Goal: Information Seeking & Learning: Find specific page/section

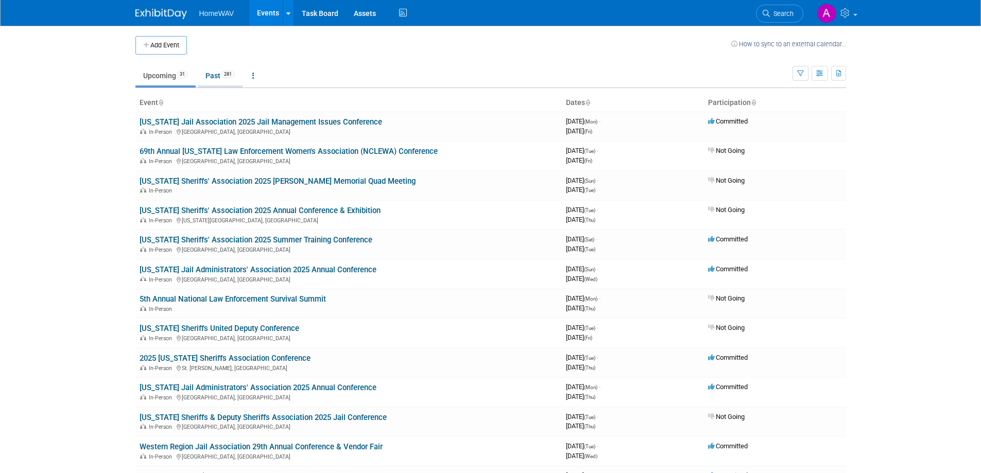
click at [215, 81] on link "Past 281" at bounding box center [220, 76] width 45 height 20
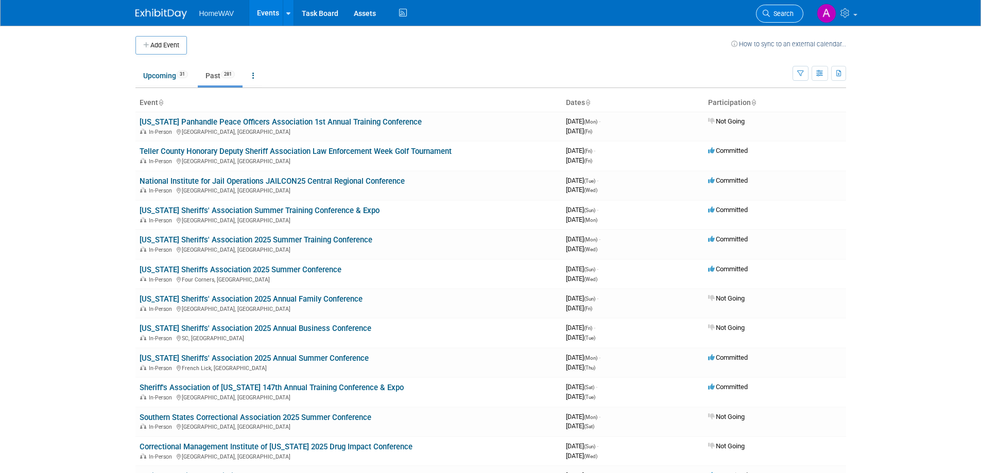
click at [762, 12] on link "Search" at bounding box center [779, 14] width 47 height 18
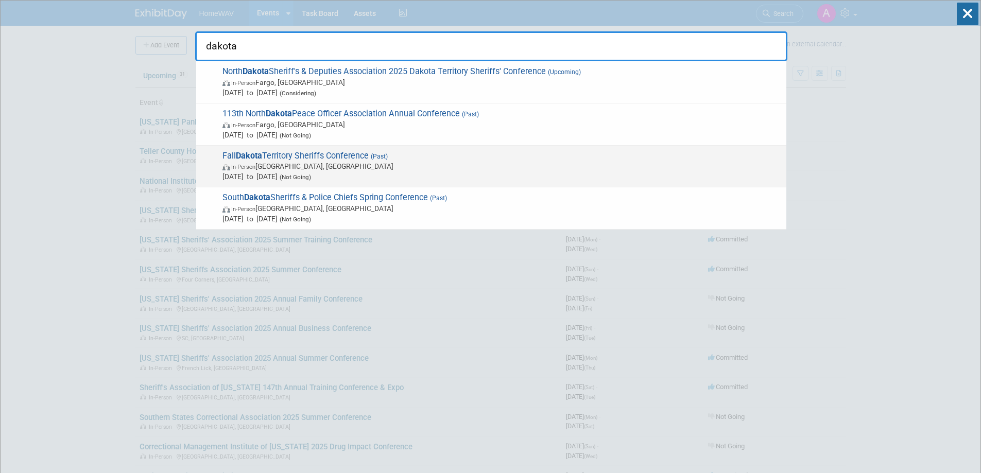
type input "dakota"
click at [318, 155] on span "Fall Dakota Territory Sheriffs Conference (Past) In-Person Aberdeen, SD Sep 26,…" at bounding box center [500, 166] width 562 height 31
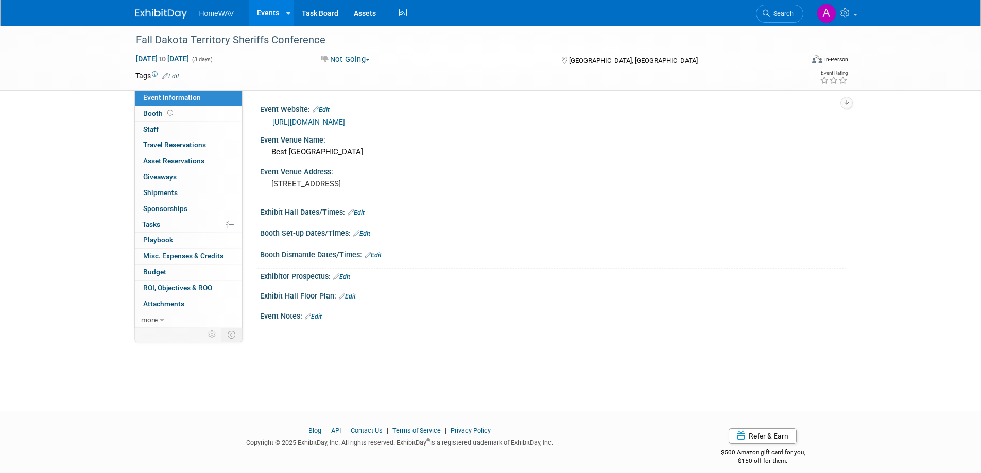
click at [271, 10] on link "Events" at bounding box center [268, 13] width 38 height 26
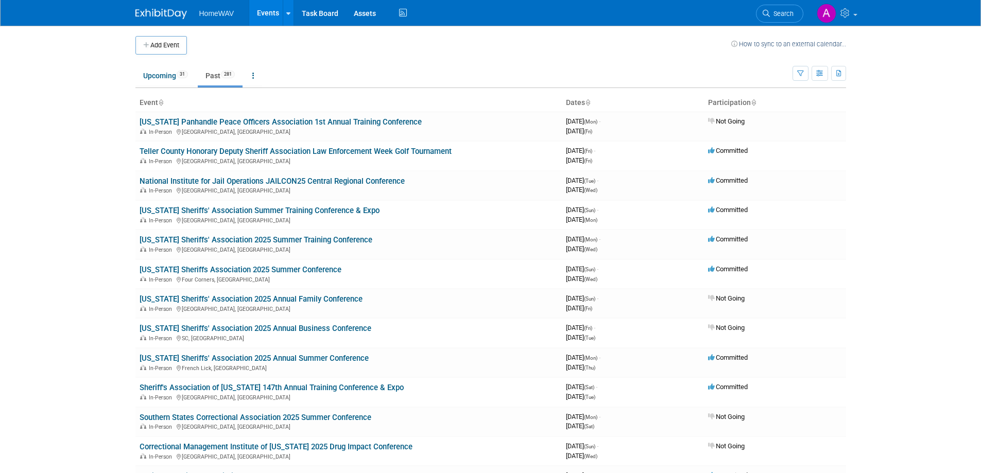
click at [777, 15] on span "Search" at bounding box center [782, 14] width 24 height 8
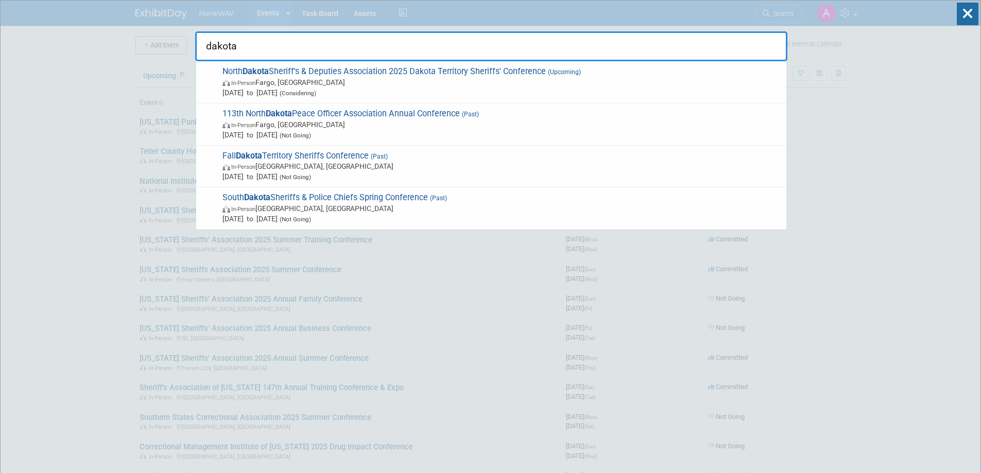
type input "dakota"
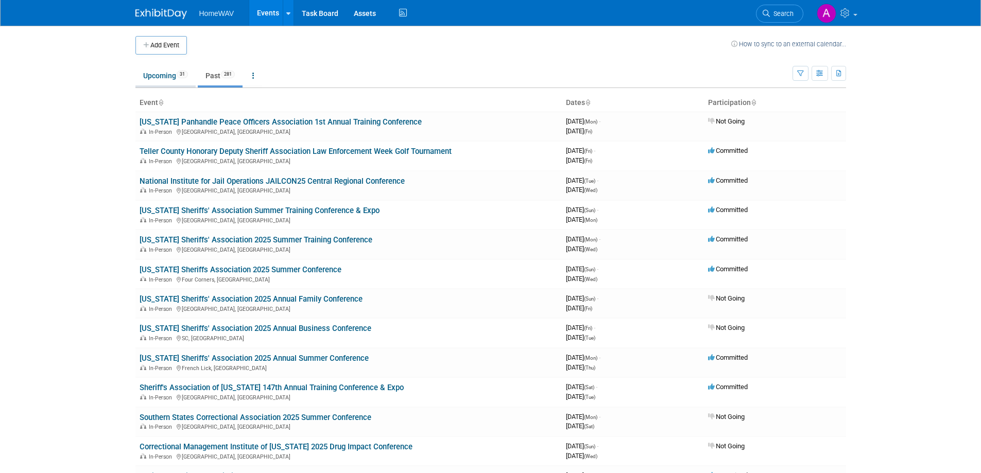
click at [165, 74] on link "Upcoming 31" at bounding box center [165, 76] width 60 height 20
